Goal: Find specific page/section: Find specific page/section

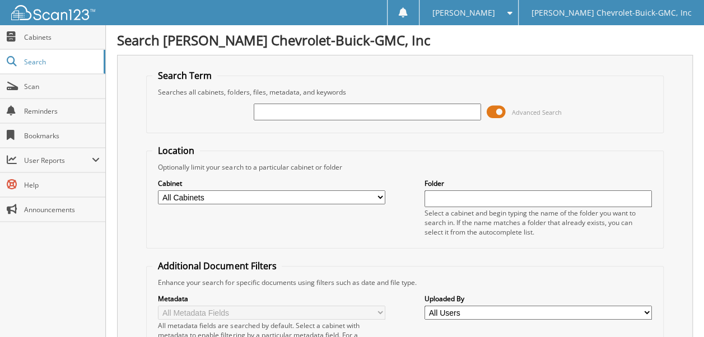
drag, startPoint x: 0, startPoint y: 0, endPoint x: 299, endPoint y: 106, distance: 317.0
click at [299, 106] on input "text" at bounding box center [367, 112] width 227 height 17
type input "[PERSON_NAME]"
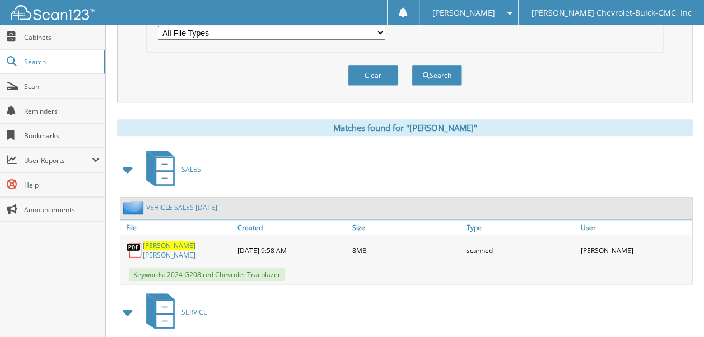
scroll to position [392, 0]
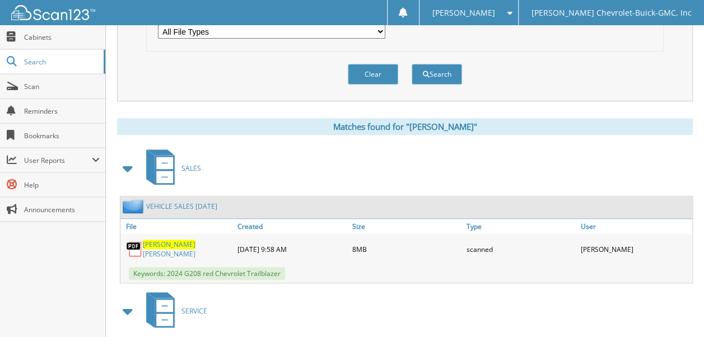
click at [152, 240] on span "BRUHA" at bounding box center [169, 245] width 53 height 10
